Goal: Task Accomplishment & Management: Manage account settings

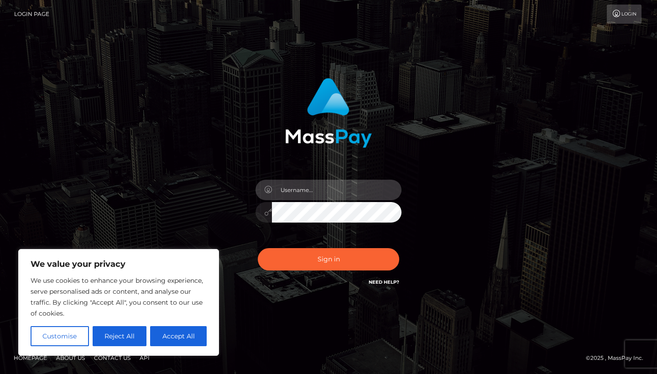
type input "adakratwold89@gmail.com"
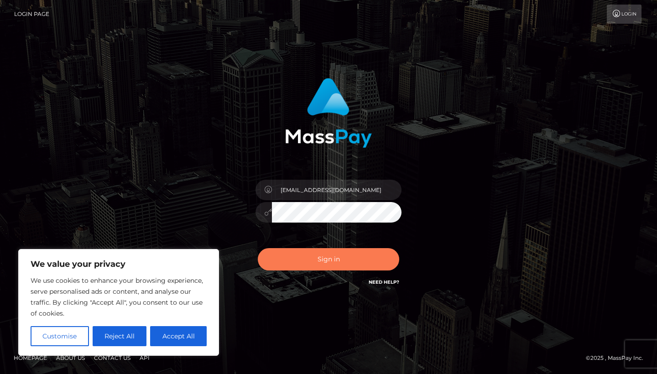
click at [336, 262] on button "Sign in" at bounding box center [328, 259] width 141 height 22
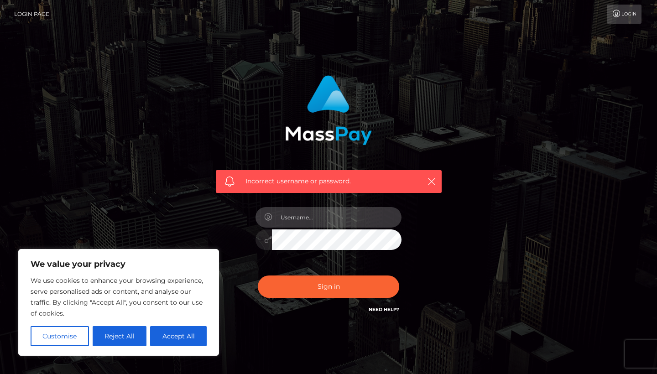
type input "adakratwold89@gmail.com"
click at [350, 262] on div "adakratwold89@gmail.com" at bounding box center [328, 235] width 160 height 70
click at [265, 239] on icon at bounding box center [268, 239] width 8 height 7
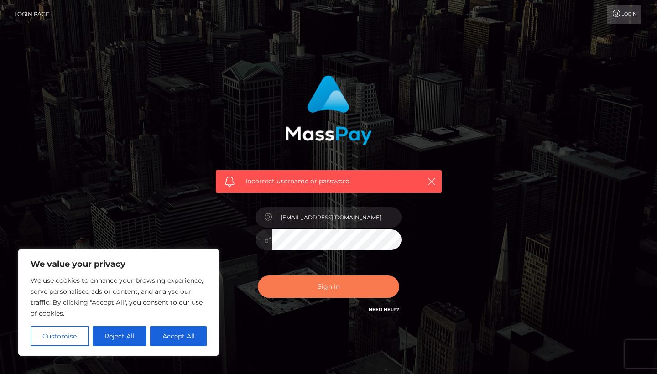
click at [363, 290] on button "Sign in" at bounding box center [328, 286] width 141 height 22
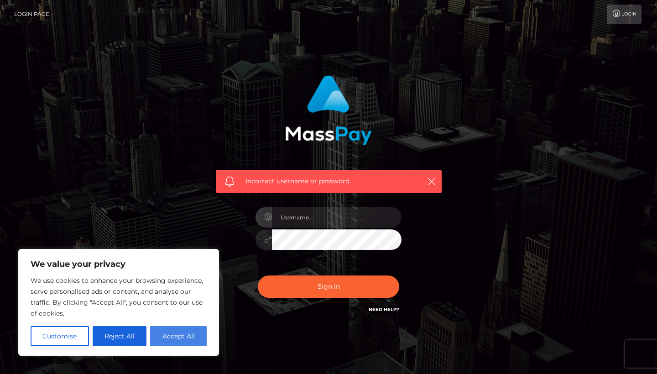
click at [178, 339] on button "Accept All" at bounding box center [178, 336] width 57 height 20
checkbox input "true"
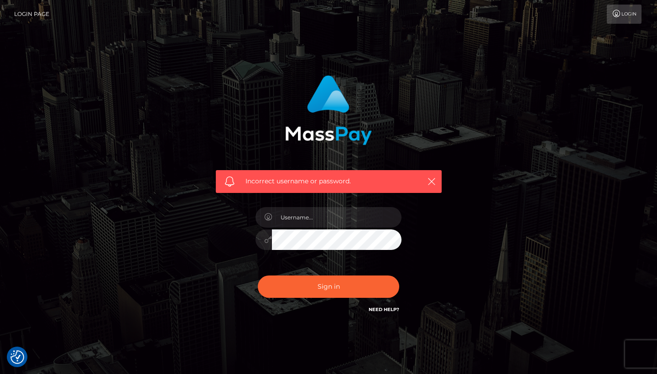
click at [377, 310] on link "Need Help?" at bounding box center [383, 309] width 31 height 6
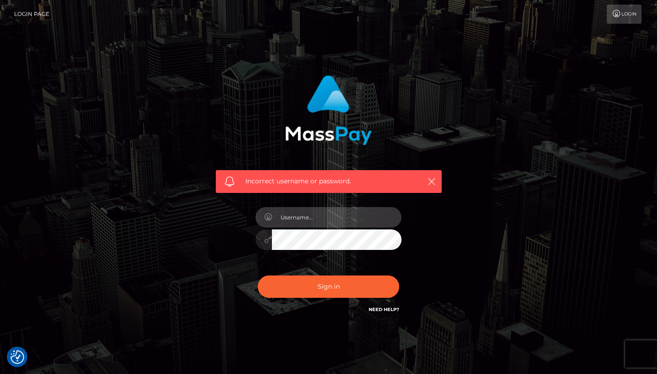
click at [378, 217] on input "text" at bounding box center [336, 217] width 129 height 21
type input "adakratwold89@gmail.com"
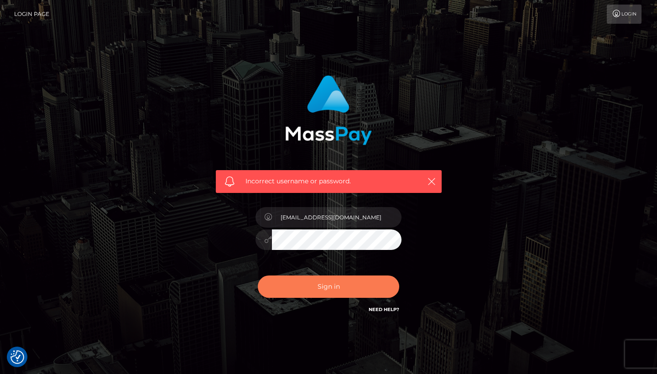
click at [363, 285] on button "Sign in" at bounding box center [328, 286] width 141 height 22
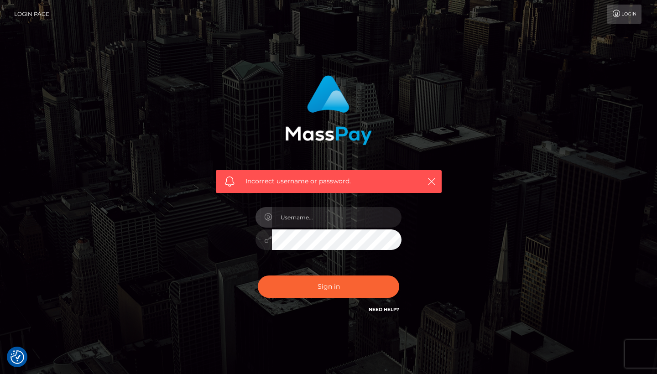
click at [484, 303] on div "Incorrect username or password." at bounding box center [328, 199] width 520 height 262
click at [384, 310] on link "Need Help?" at bounding box center [383, 309] width 31 height 6
